Goal: Task Accomplishment & Management: Manage account settings

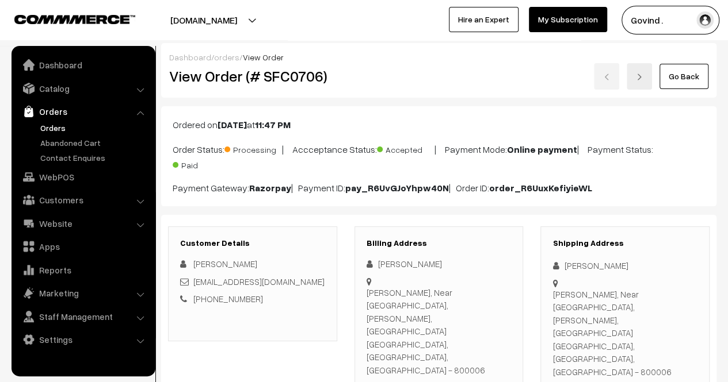
drag, startPoint x: 0, startPoint y: 0, endPoint x: 74, endPoint y: 111, distance: 133.5
click at [74, 111] on link "Orders" at bounding box center [82, 111] width 137 height 21
click at [63, 225] on link "Website" at bounding box center [82, 223] width 137 height 21
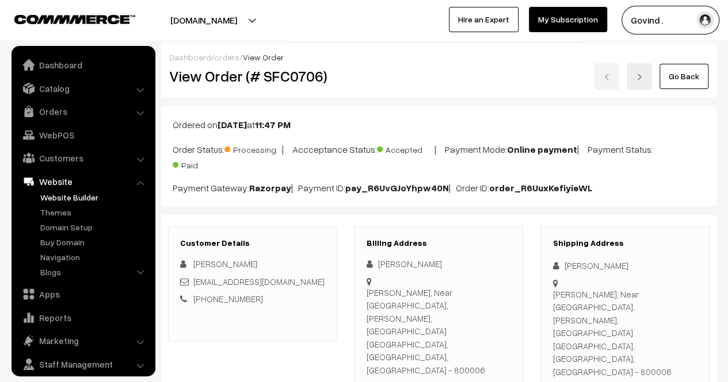
click at [75, 197] on link "Website Builder" at bounding box center [94, 198] width 114 height 12
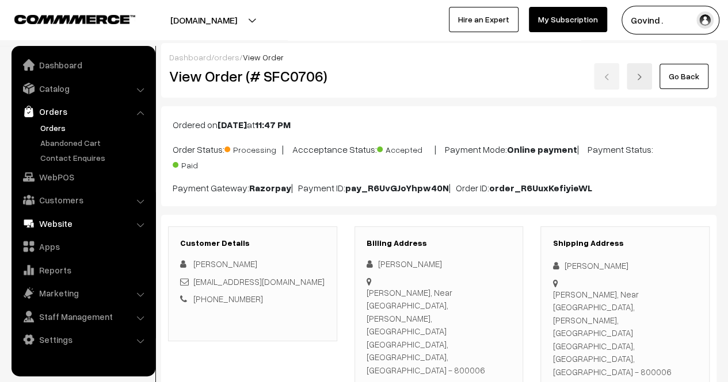
click at [53, 223] on link "Website" at bounding box center [82, 223] width 137 height 21
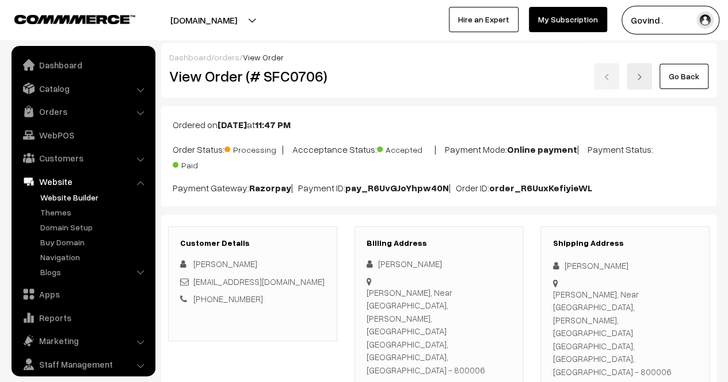
click at [55, 195] on link "Website Builder" at bounding box center [94, 198] width 114 height 12
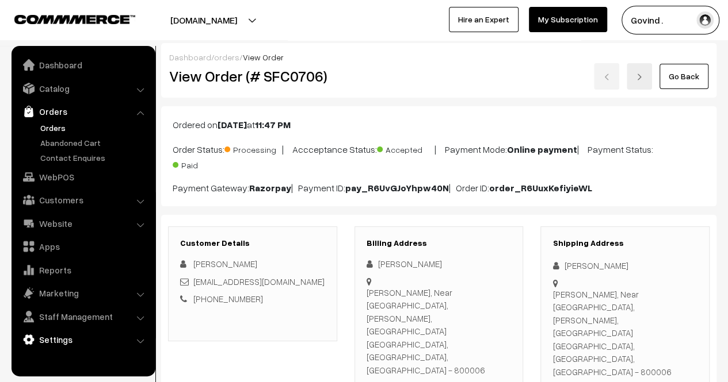
click at [48, 335] on link "Settings" at bounding box center [82, 340] width 137 height 21
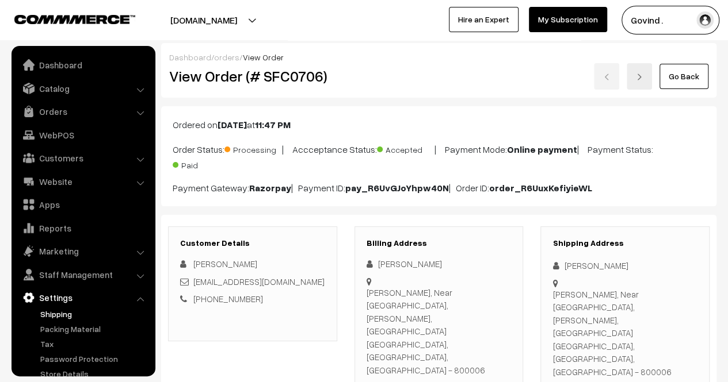
click at [59, 308] on link "Shipping" at bounding box center [94, 314] width 114 height 12
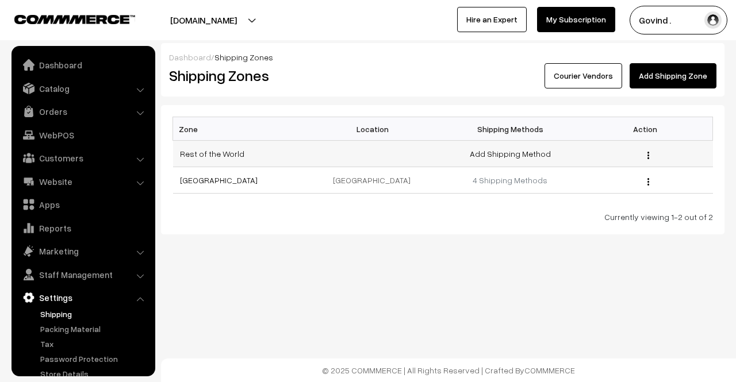
scroll to position [29, 0]
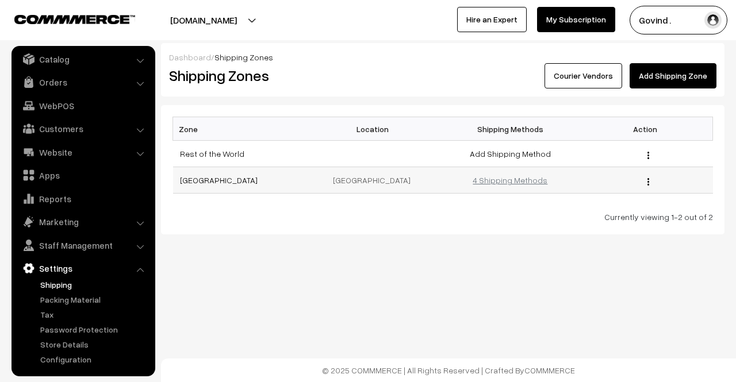
click at [530, 182] on link "4 Shipping Methods" at bounding box center [510, 180] width 75 height 10
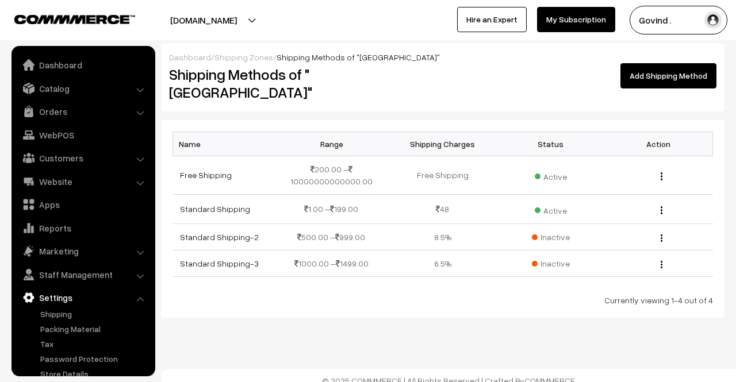
scroll to position [29, 0]
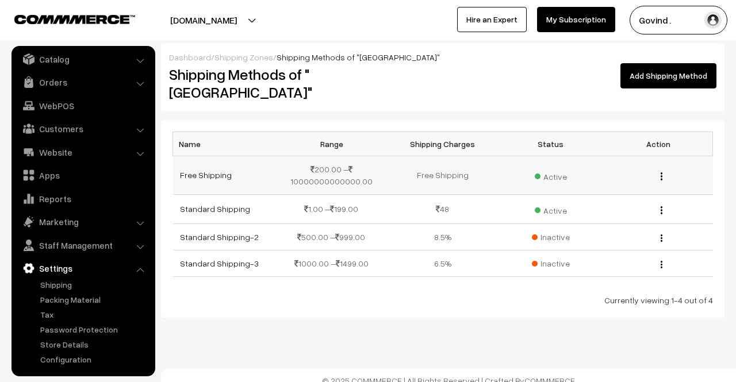
click at [662, 173] on img "button" at bounding box center [662, 176] width 2 height 7
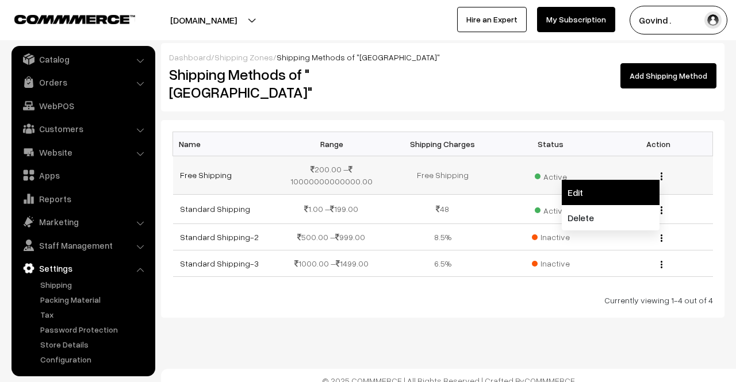
click at [589, 180] on link "Edit" at bounding box center [611, 192] width 98 height 25
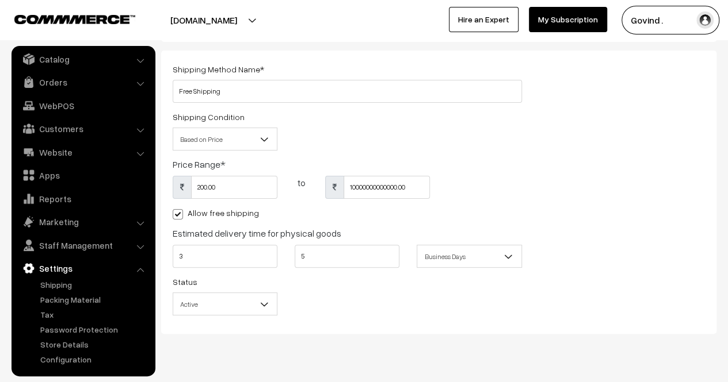
scroll to position [82, 0]
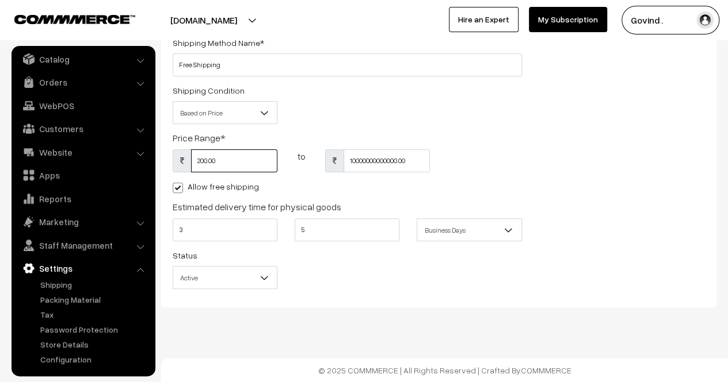
drag, startPoint x: 207, startPoint y: 163, endPoint x: 155, endPoint y: 165, distance: 52.4
click at [155, 165] on body "Thank you for showing interest. Our team will call you shortly. Close shopforco…" at bounding box center [364, 151] width 728 height 464
type input "1"
type input "1500"
click at [396, 125] on div "Shipping Condition Based on Price Based on Weight Based on Price" at bounding box center [347, 107] width 366 height 48
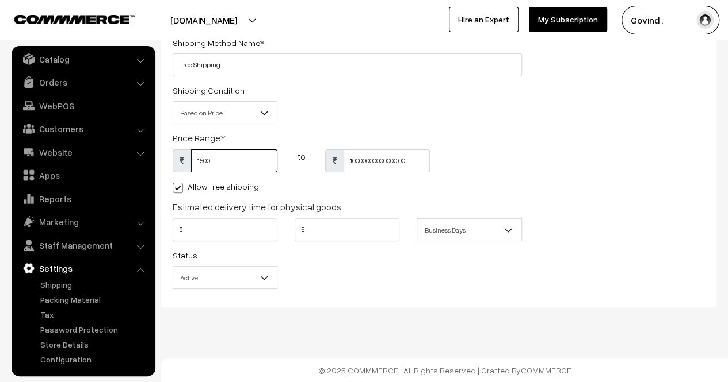
click at [233, 163] on input "1500" at bounding box center [234, 161] width 86 height 23
click at [397, 121] on div "Shipping Condition Based on Price Based on Weight Based on Price" at bounding box center [347, 107] width 366 height 48
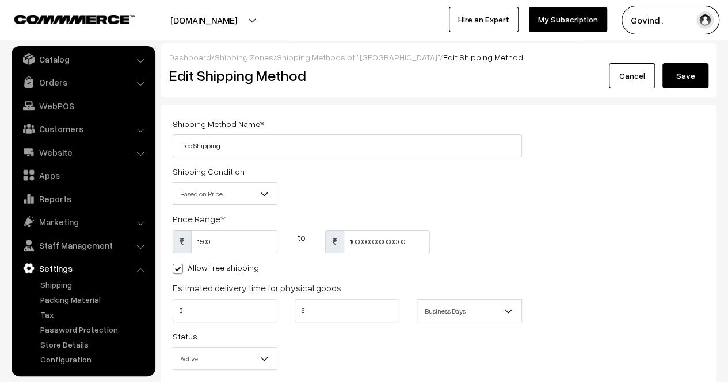
click at [686, 75] on button "Save" at bounding box center [685, 75] width 46 height 25
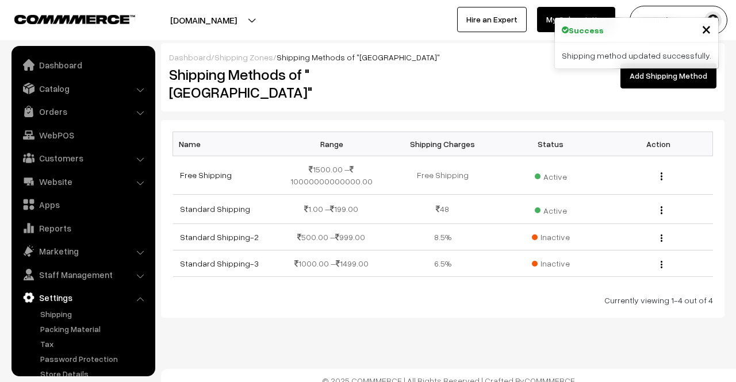
scroll to position [29, 0]
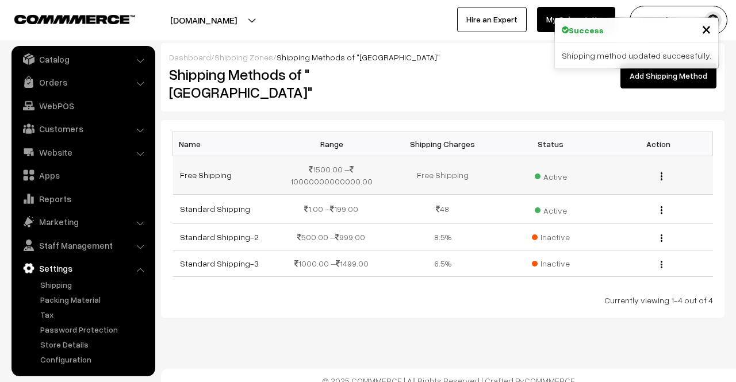
click at [661, 173] on img "button" at bounding box center [662, 176] width 2 height 7
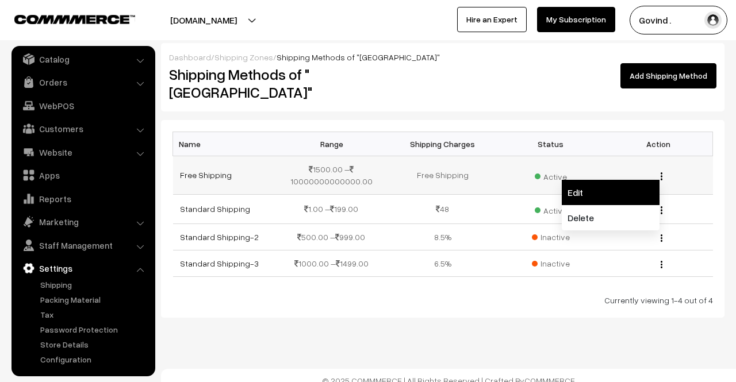
click at [594, 180] on link "Edit" at bounding box center [611, 192] width 98 height 25
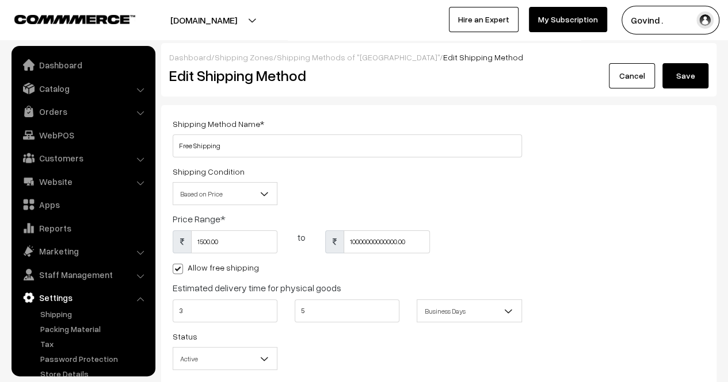
scroll to position [29, 0]
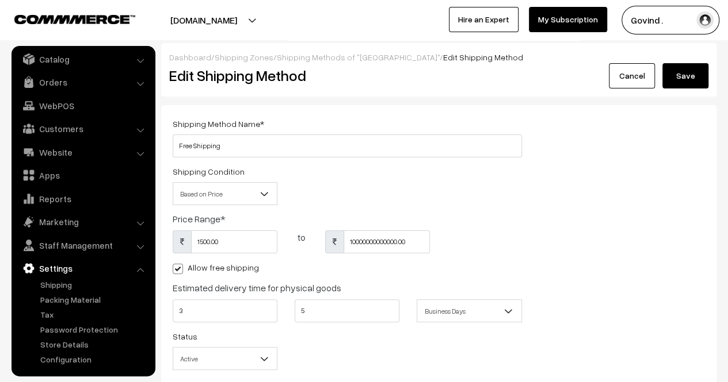
click at [623, 78] on link "Cancel" at bounding box center [631, 75] width 46 height 25
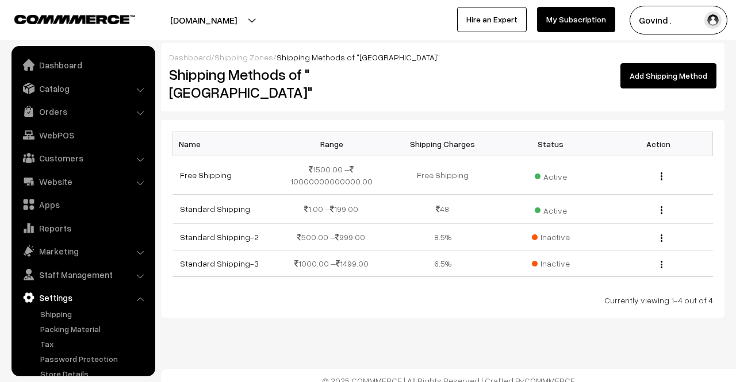
scroll to position [29, 0]
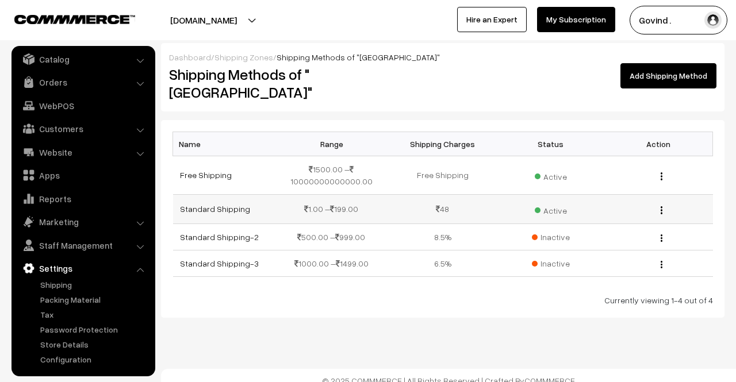
click at [661, 206] on img "button" at bounding box center [662, 209] width 2 height 7
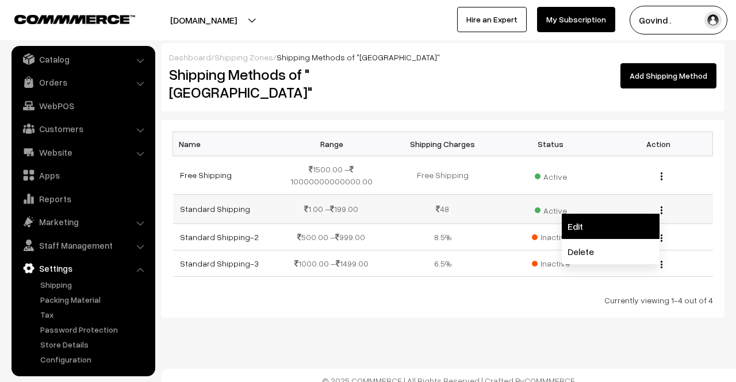
click at [615, 214] on link "Edit" at bounding box center [611, 226] width 98 height 25
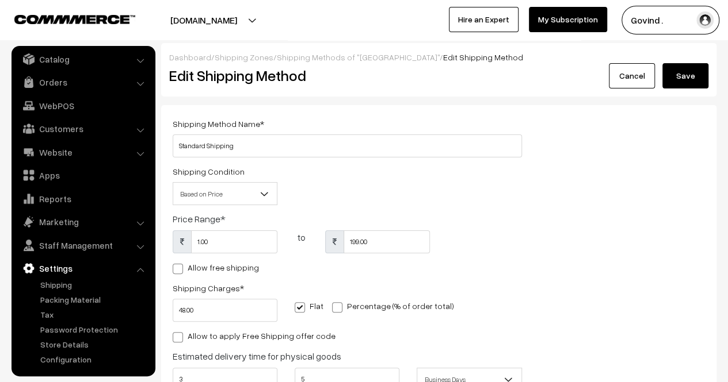
click at [631, 81] on link "Cancel" at bounding box center [631, 75] width 46 height 25
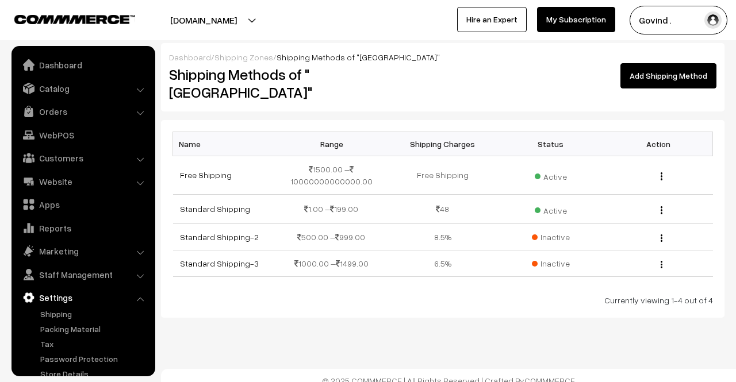
scroll to position [29, 0]
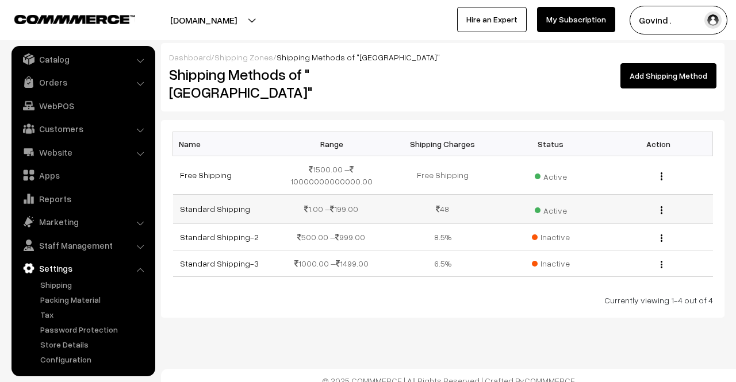
click at [663, 203] on div "Edit [GEOGRAPHIC_DATA]" at bounding box center [659, 209] width 94 height 12
click at [664, 203] on div "Edit [GEOGRAPHIC_DATA]" at bounding box center [659, 209] width 94 height 12
click at [663, 206] on button "button" at bounding box center [661, 210] width 3 height 9
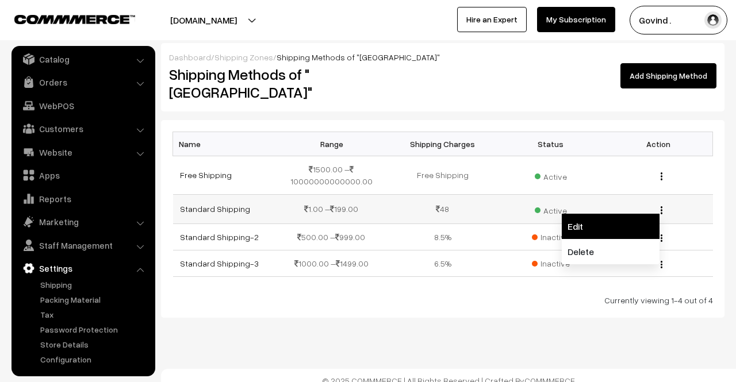
click at [621, 214] on link "Edit" at bounding box center [611, 226] width 98 height 25
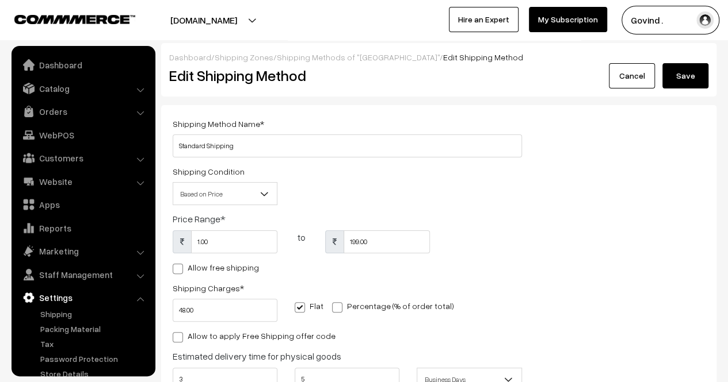
scroll to position [29, 0]
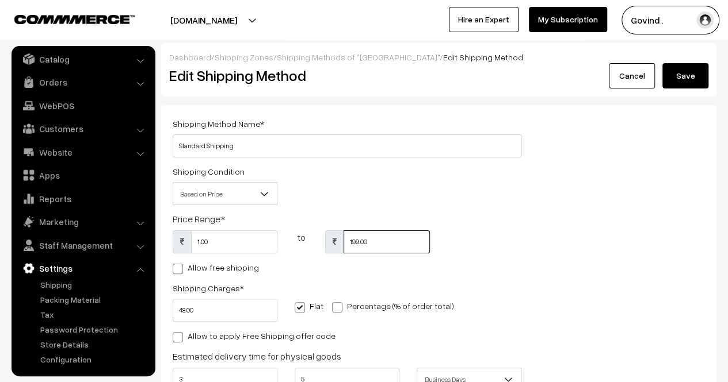
click at [350, 244] on input "199.00" at bounding box center [386, 242] width 86 height 23
type input "499"
click at [467, 242] on div "1.00 to 499" at bounding box center [347, 246] width 366 height 30
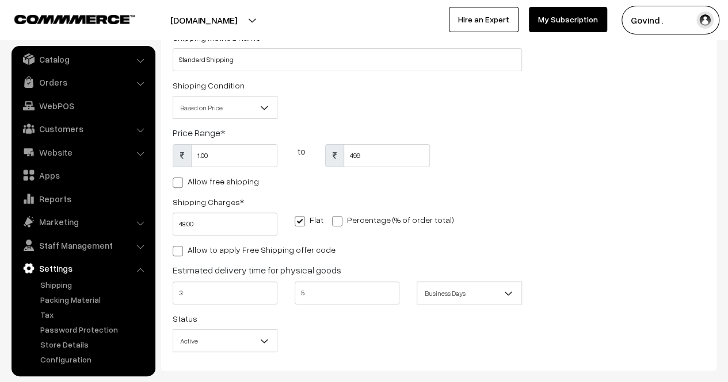
scroll to position [0, 0]
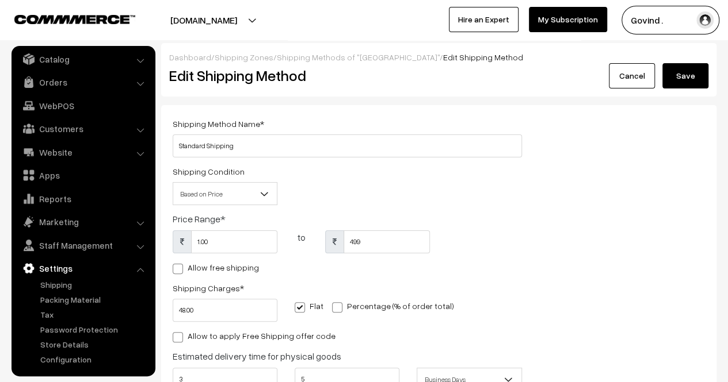
click at [682, 78] on button "Save" at bounding box center [685, 75] width 46 height 25
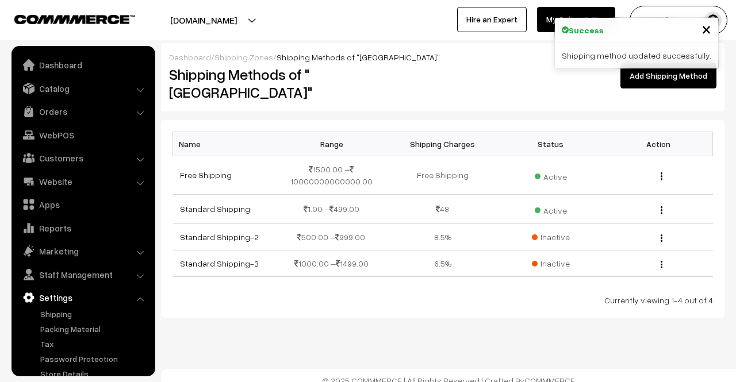
scroll to position [29, 0]
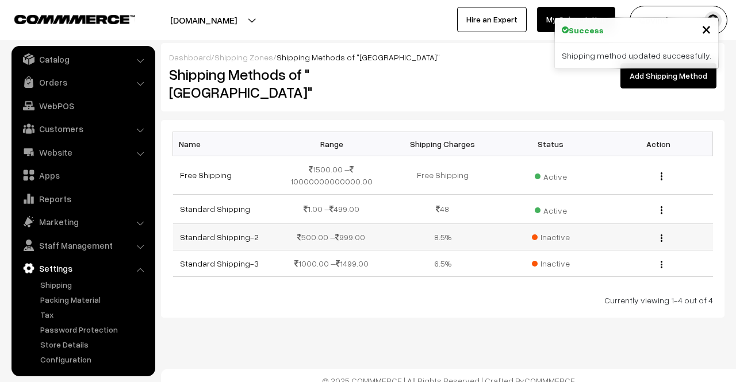
click at [660, 233] on button "button" at bounding box center [661, 237] width 3 height 9
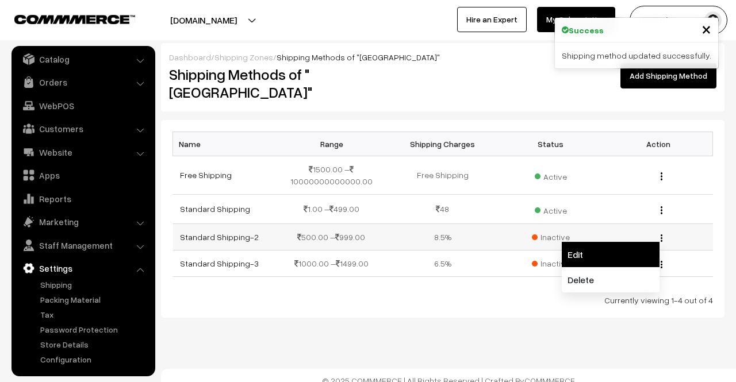
click at [619, 242] on link "Edit" at bounding box center [611, 254] width 98 height 25
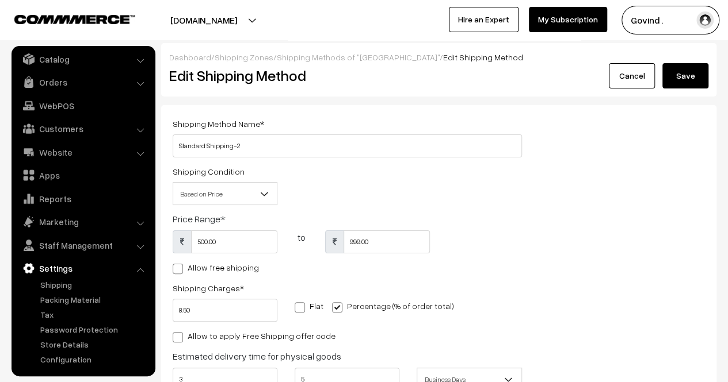
scroll to position [151, 0]
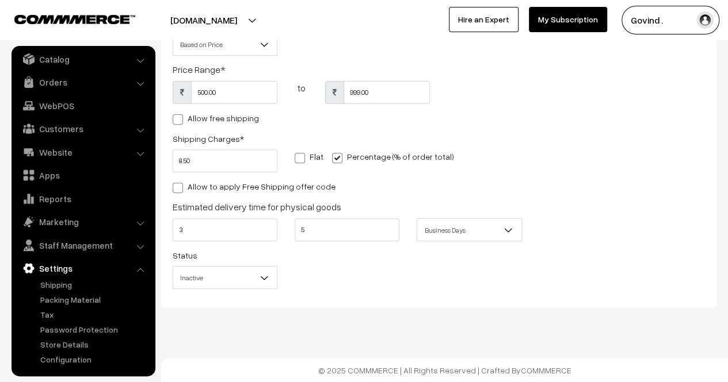
click at [258, 276] on b at bounding box center [264, 278] width 12 height 12
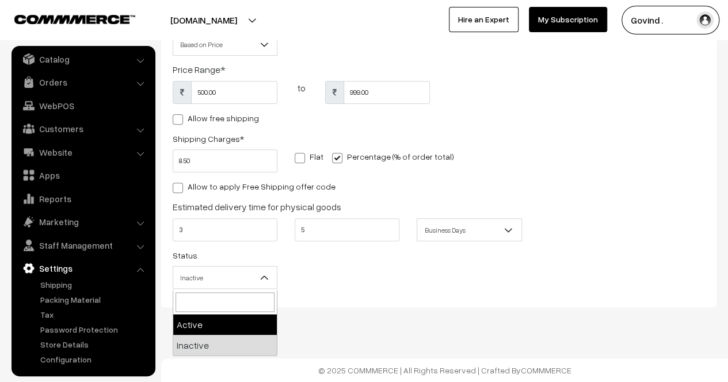
select select "1"
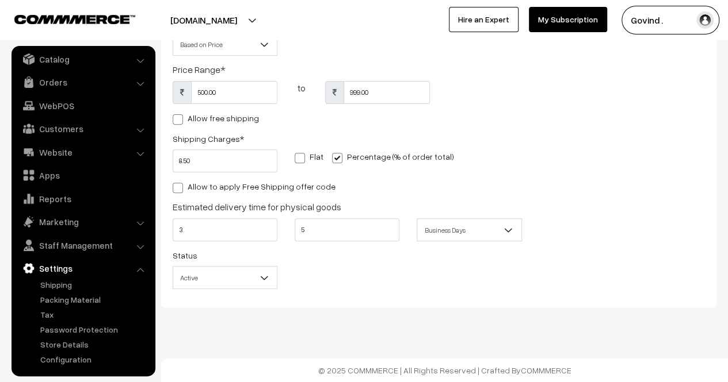
click at [344, 300] on div "Shipping Method Name * Standard Shipping-2 Shipping Condition Based on Price Ba…" at bounding box center [438, 132] width 555 height 352
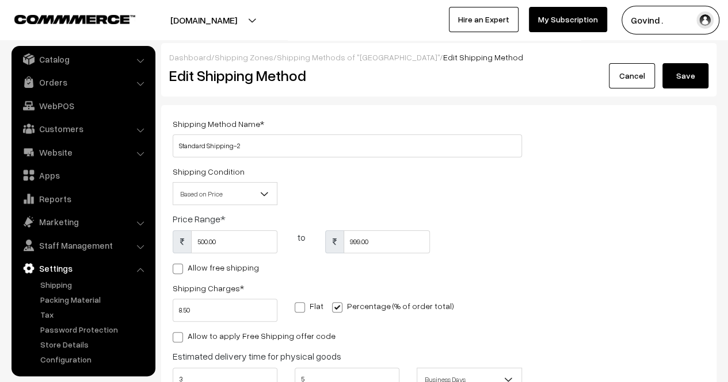
click at [687, 76] on button "Save" at bounding box center [685, 75] width 46 height 25
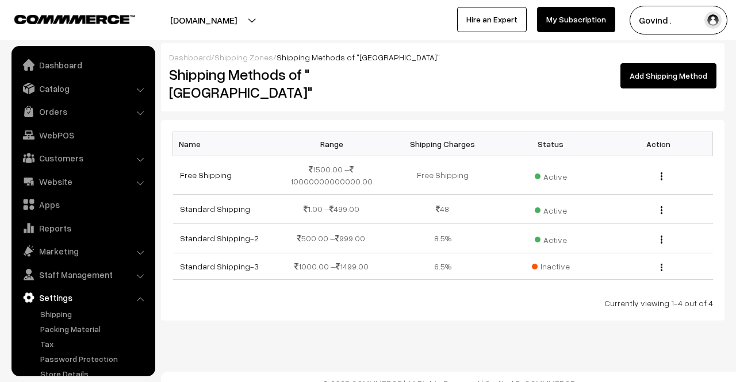
scroll to position [29, 0]
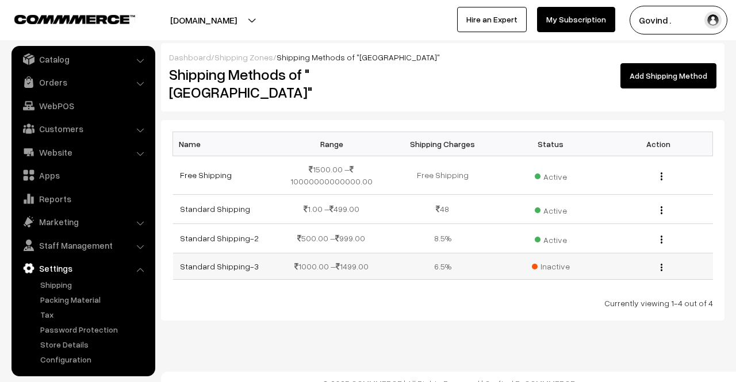
click at [664, 261] on div "Edit Delete" at bounding box center [659, 267] width 94 height 12
click at [663, 264] on img "button" at bounding box center [662, 267] width 2 height 7
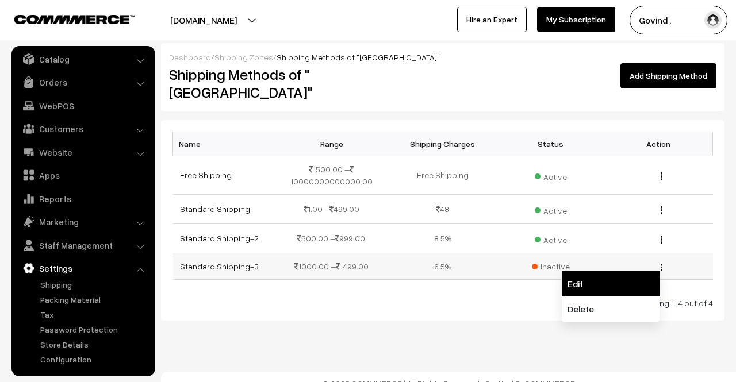
click at [631, 271] on link "Edit" at bounding box center [611, 283] width 98 height 25
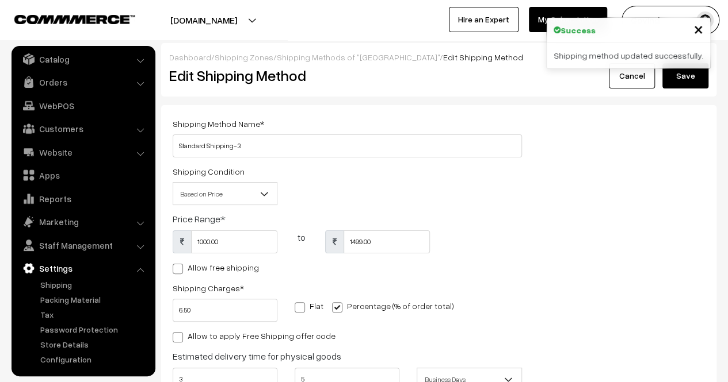
scroll to position [151, 0]
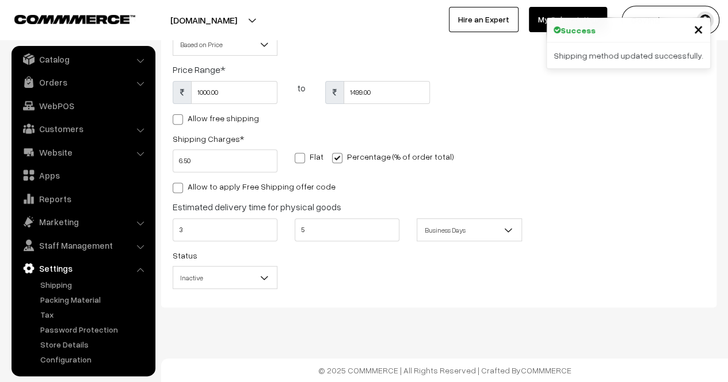
click at [249, 272] on span "Inactive" at bounding box center [225, 278] width 104 height 20
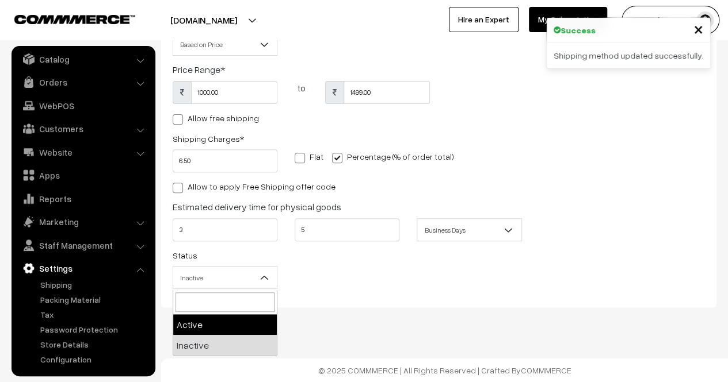
select select "1"
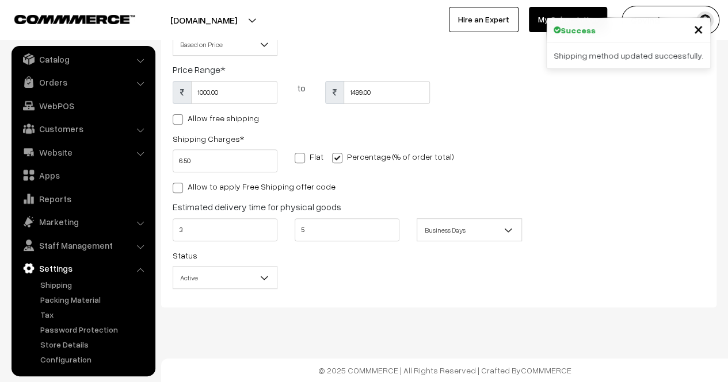
click at [351, 296] on div "Shipping Method Name * Standard Shipping-3 Shipping Condition Based on Price Ba…" at bounding box center [438, 132] width 555 height 352
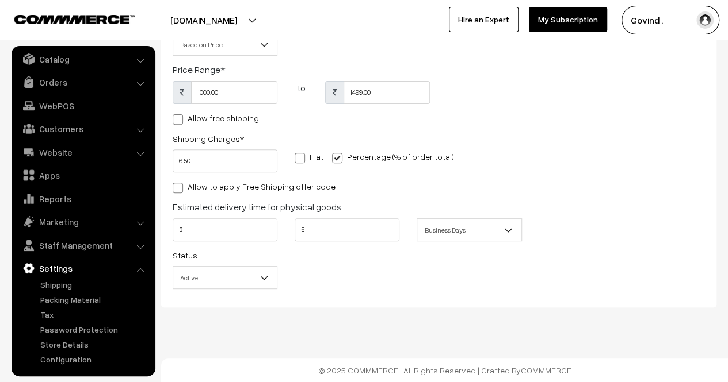
scroll to position [0, 0]
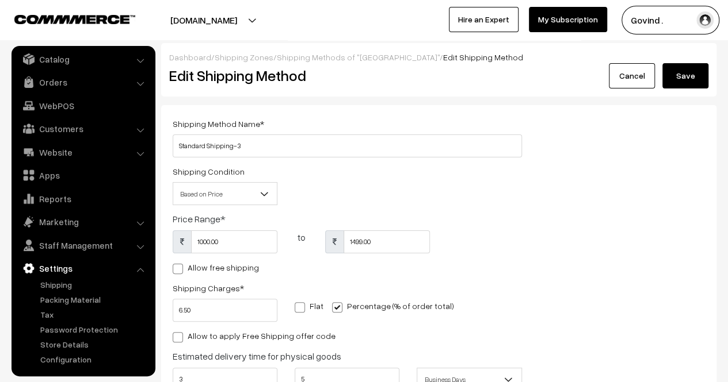
click at [680, 76] on button "Save" at bounding box center [685, 75] width 46 height 25
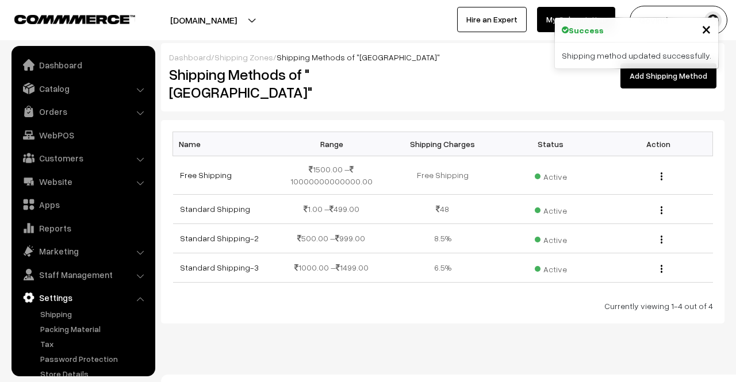
scroll to position [29, 0]
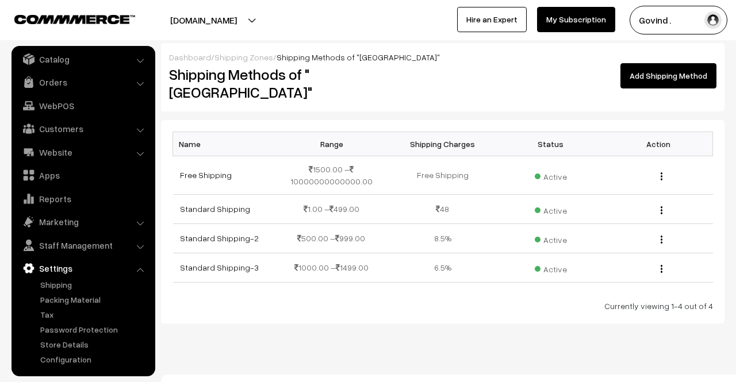
click at [134, 270] on link "Settings" at bounding box center [82, 268] width 137 height 21
click at [140, 270] on li "Settings Shipping" at bounding box center [83, 312] width 138 height 108
click at [140, 267] on li "Settings Shipping" at bounding box center [83, 312] width 138 height 108
click at [51, 86] on link "Orders" at bounding box center [82, 82] width 137 height 21
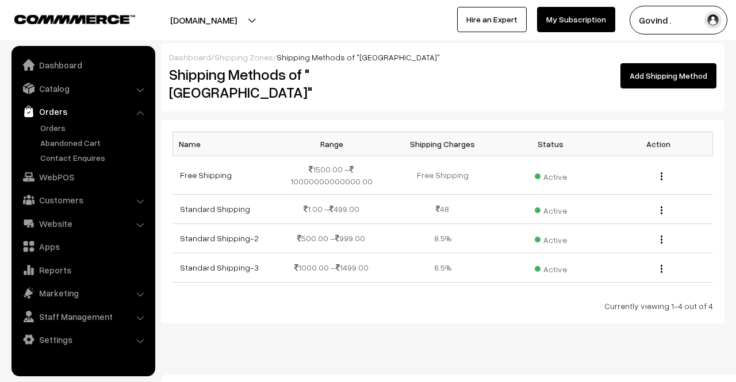
scroll to position [0, 0]
click at [59, 68] on link "Dashboard" at bounding box center [82, 65] width 137 height 21
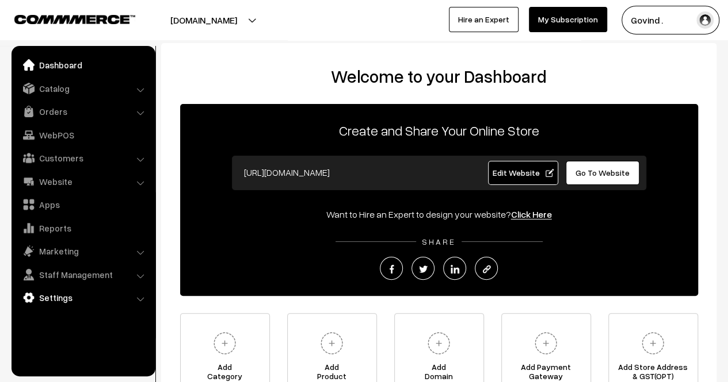
click at [61, 292] on link "Settings" at bounding box center [82, 298] width 137 height 21
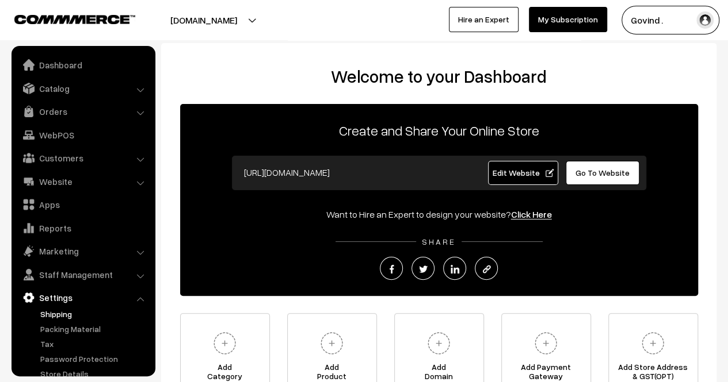
click at [64, 315] on link "Shipping" at bounding box center [94, 314] width 114 height 12
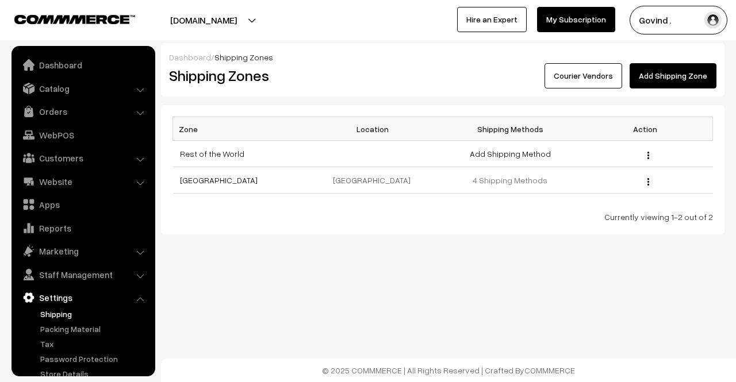
scroll to position [29, 0]
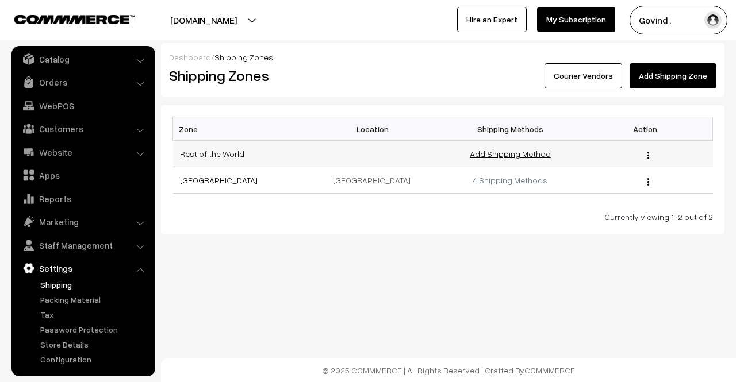
click at [491, 151] on link "Add Shipping Method" at bounding box center [510, 154] width 81 height 10
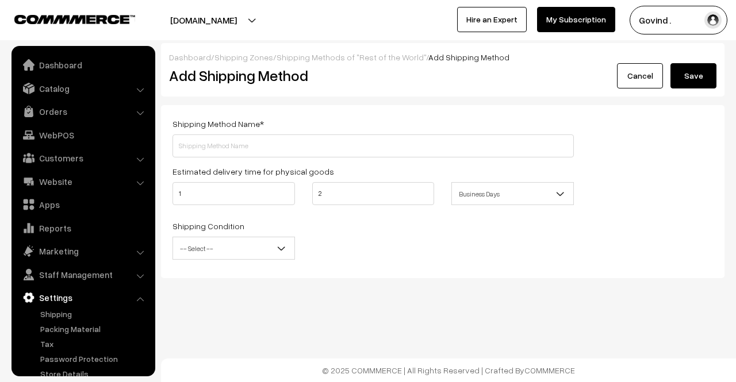
scroll to position [29, 0]
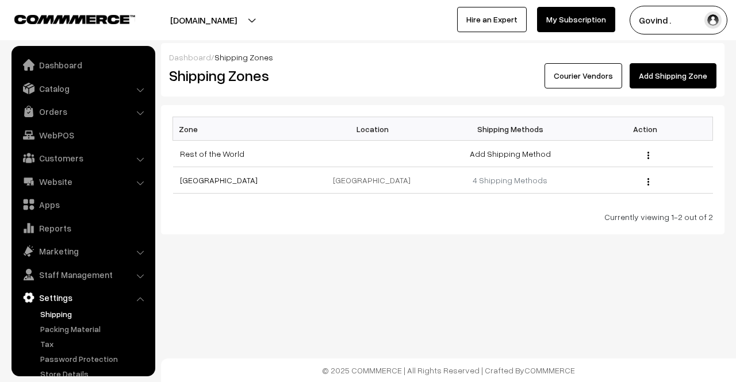
scroll to position [29, 0]
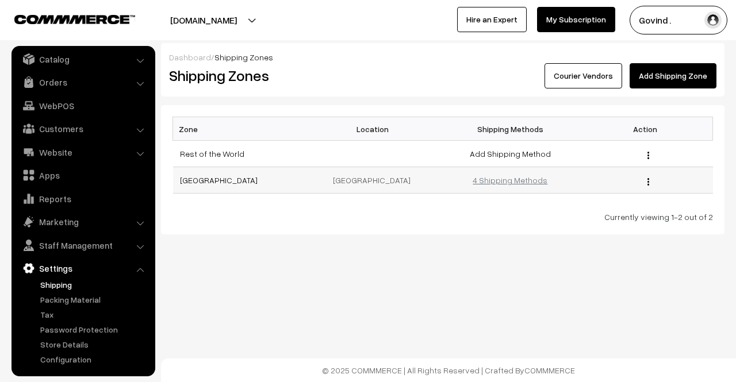
click at [513, 179] on link "4 Shipping Methods" at bounding box center [510, 180] width 75 height 10
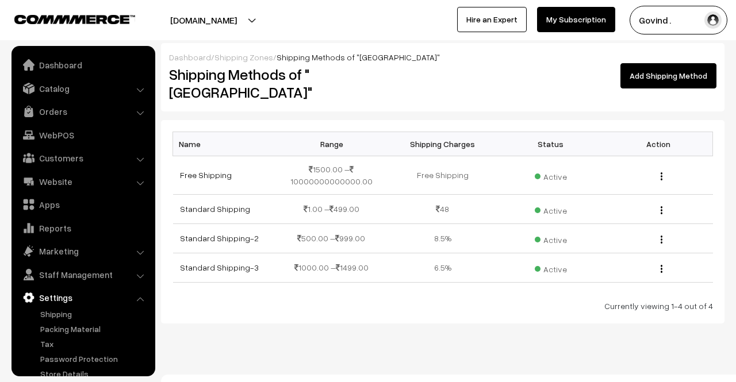
scroll to position [29, 0]
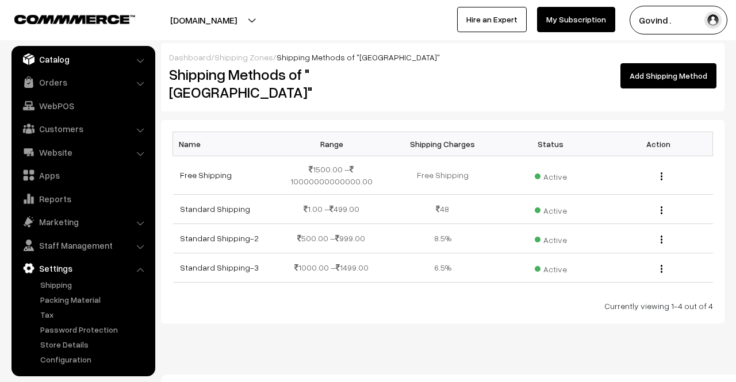
click at [68, 67] on link "Catalog" at bounding box center [82, 59] width 137 height 21
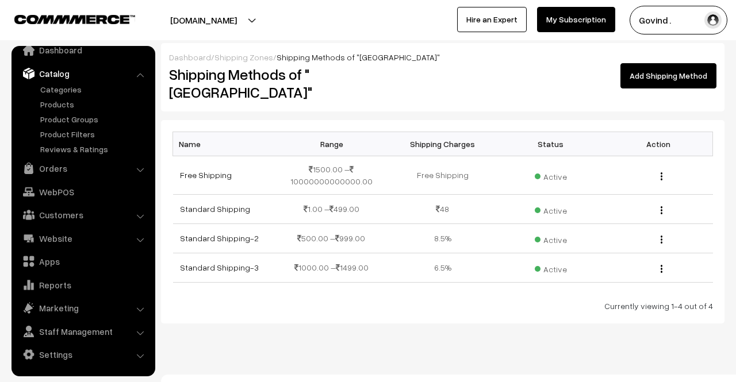
scroll to position [14, 0]
click at [60, 53] on link "Dashboard" at bounding box center [82, 50] width 137 height 21
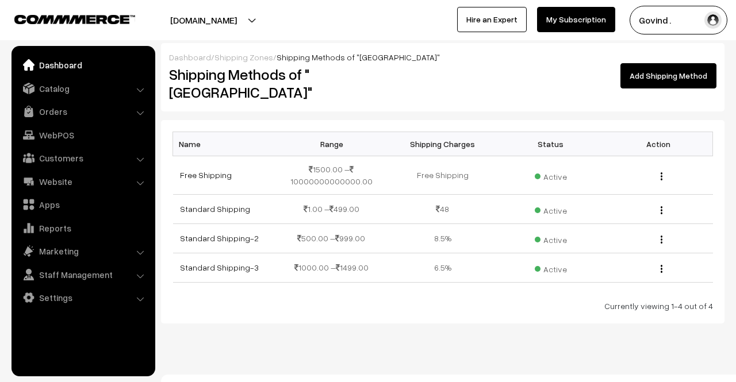
scroll to position [0, 0]
